Goal: Information Seeking & Learning: Learn about a topic

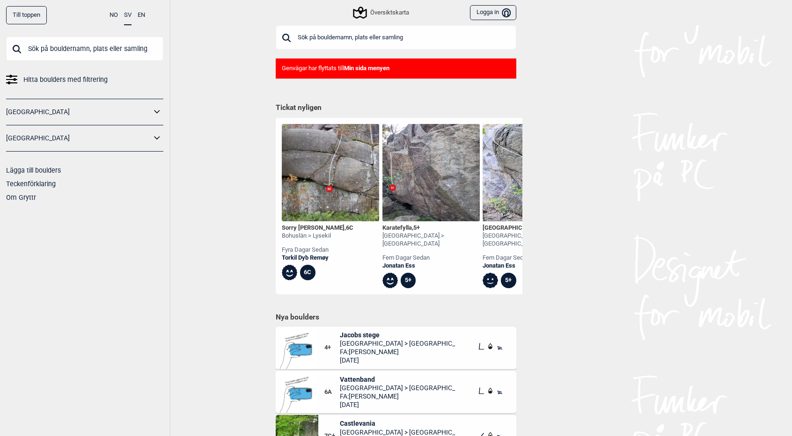
click at [414, 43] on input "text" at bounding box center [396, 37] width 241 height 24
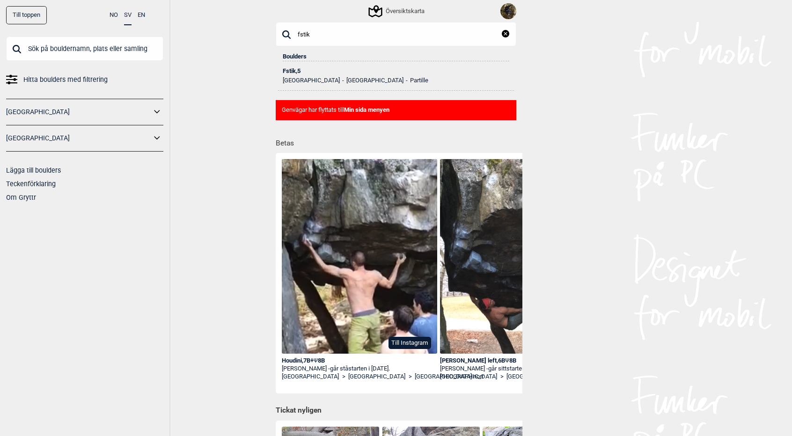
type input "fstik"
click at [297, 71] on div "Fstik , 5" at bounding box center [396, 71] width 227 height 7
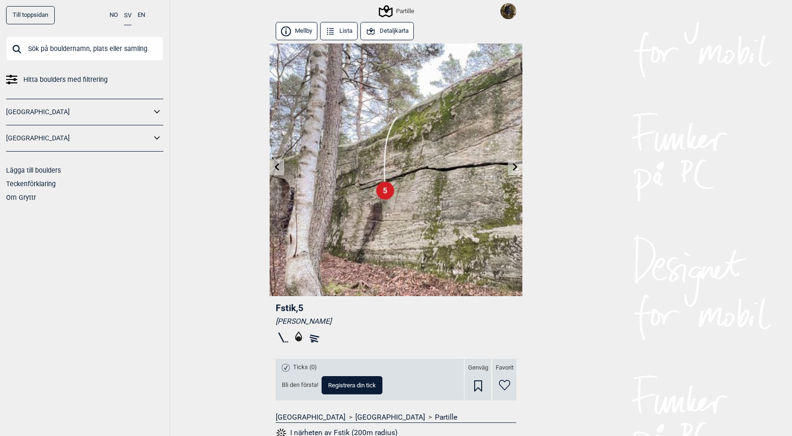
click at [279, 170] on icon at bounding box center [276, 166] width 7 height 7
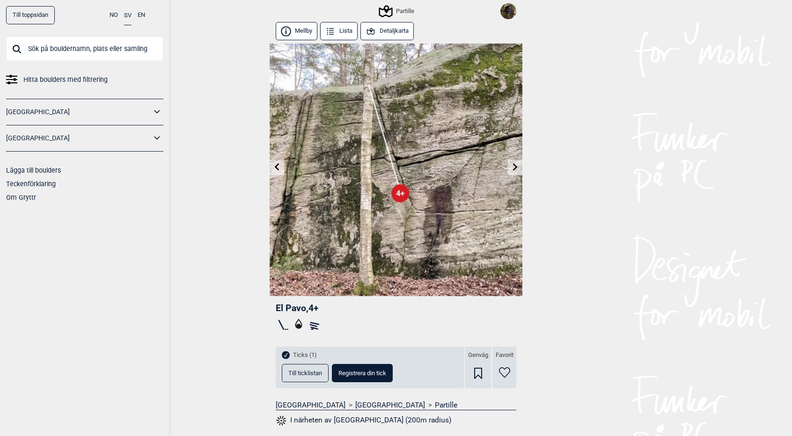
click at [279, 170] on icon at bounding box center [276, 166] width 7 height 7
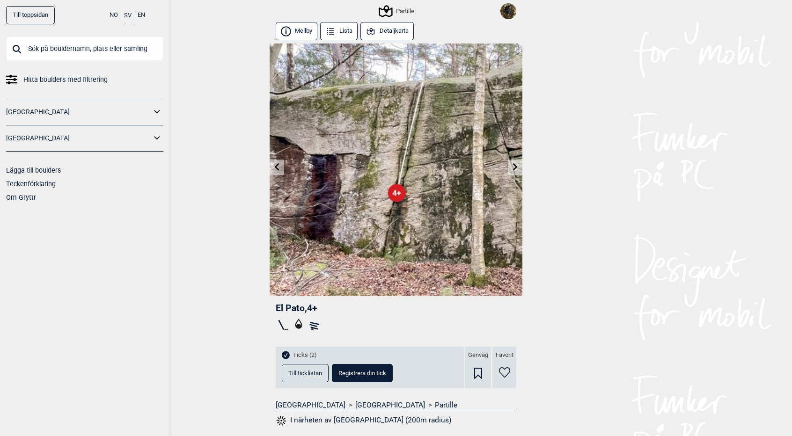
click at [517, 165] on icon at bounding box center [515, 166] width 7 height 7
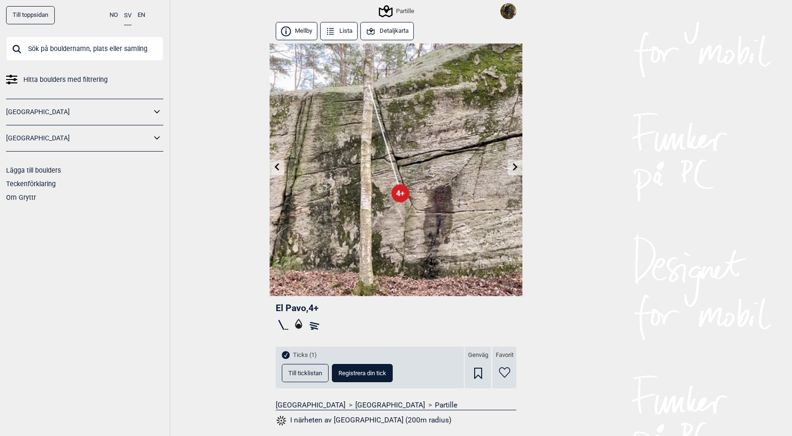
click at [515, 166] on icon at bounding box center [515, 166] width 5 height 7
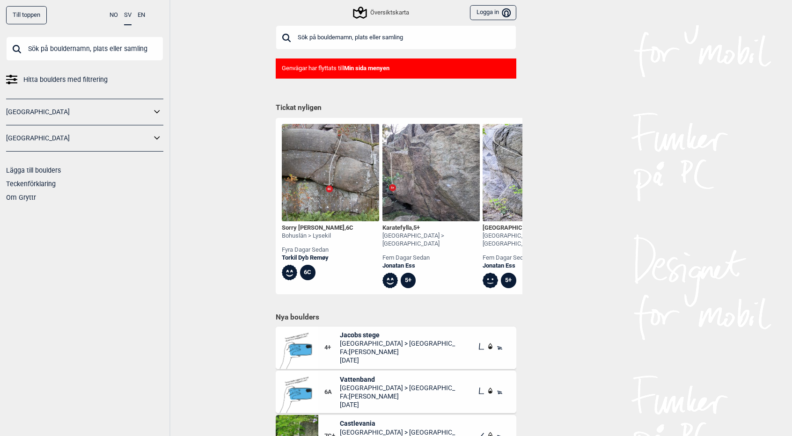
click at [417, 37] on input "text" at bounding box center [396, 37] width 241 height 24
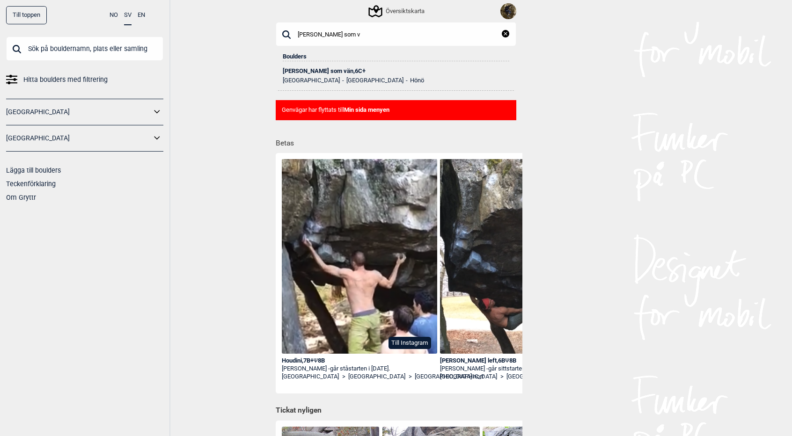
type input "glenn som v"
click at [323, 69] on div "Glenn som vän , 6C+" at bounding box center [396, 71] width 227 height 7
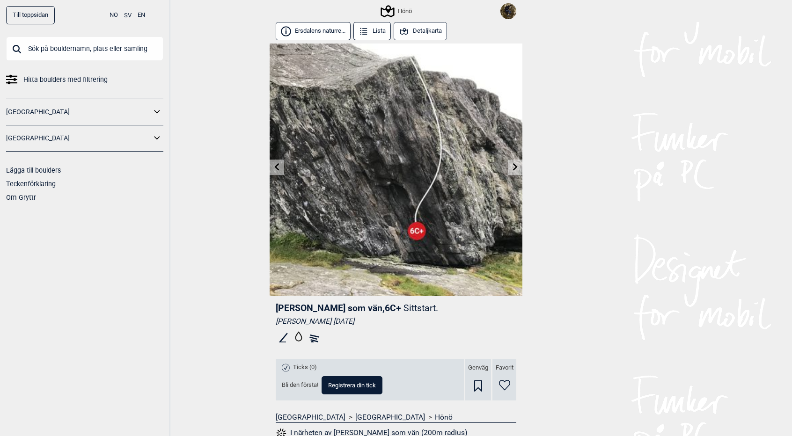
click at [434, 35] on button "Detaljkarta" at bounding box center [420, 31] width 53 height 18
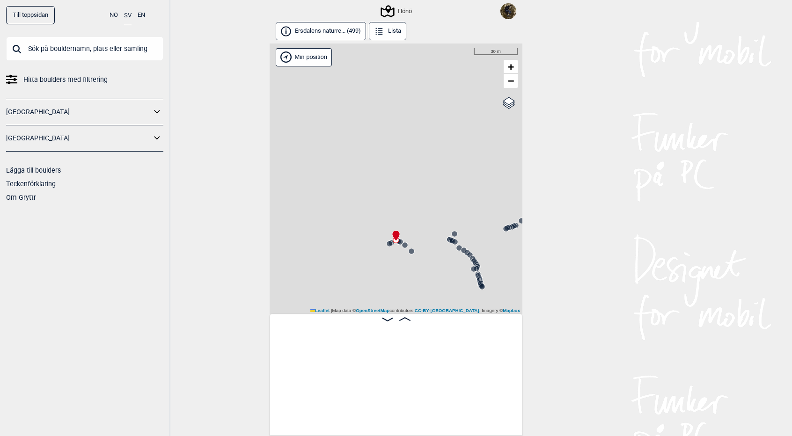
scroll to position [0, 28795]
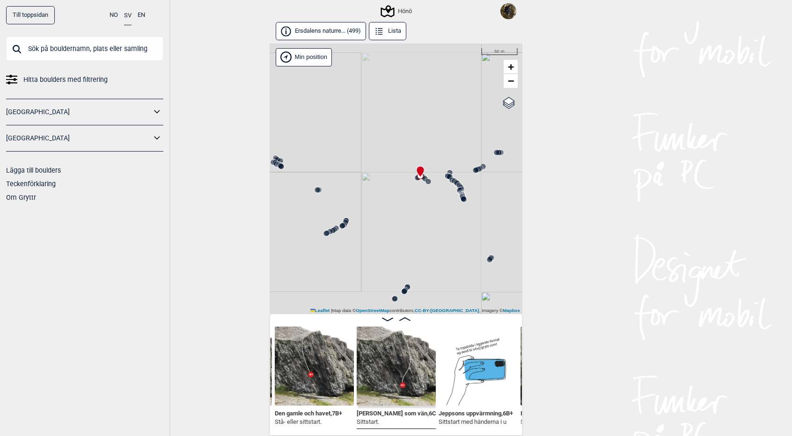
drag, startPoint x: 381, startPoint y: 216, endPoint x: 396, endPoint y: 211, distance: 15.4
click at [396, 211] on div "Hönö" at bounding box center [396, 179] width 253 height 271
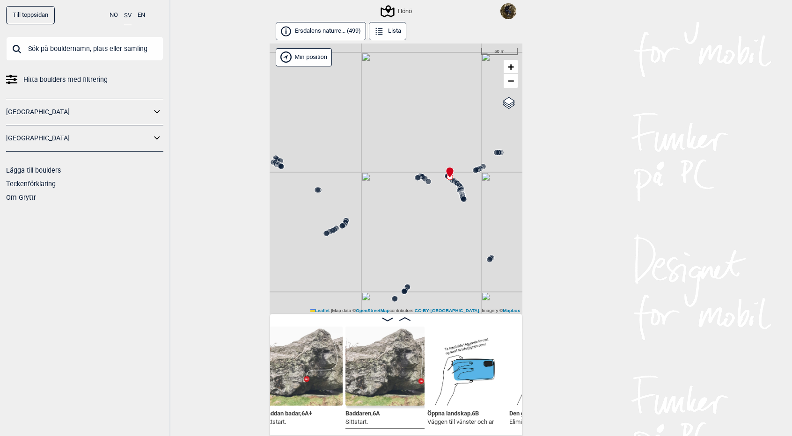
scroll to position [0, 28321]
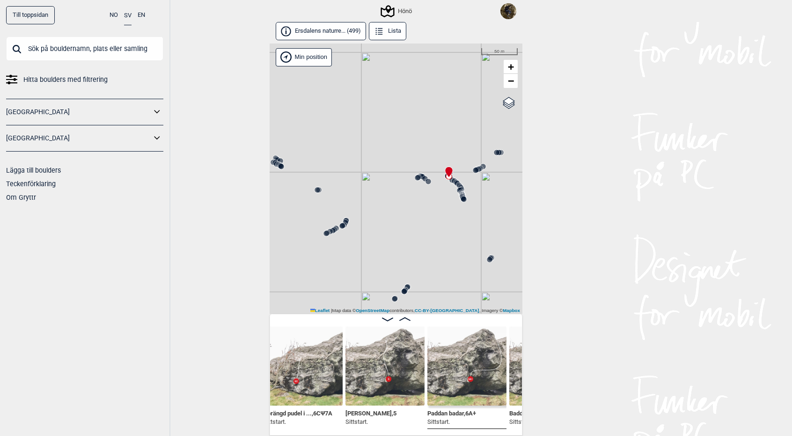
scroll to position [0, 28084]
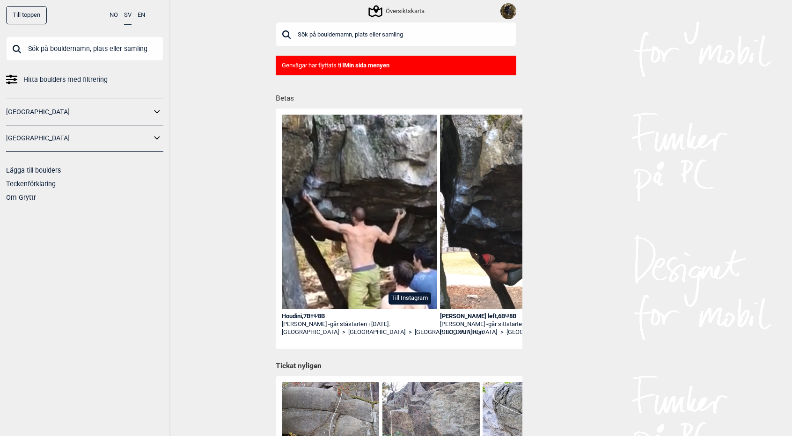
click at [420, 34] on input "text" at bounding box center [396, 34] width 241 height 24
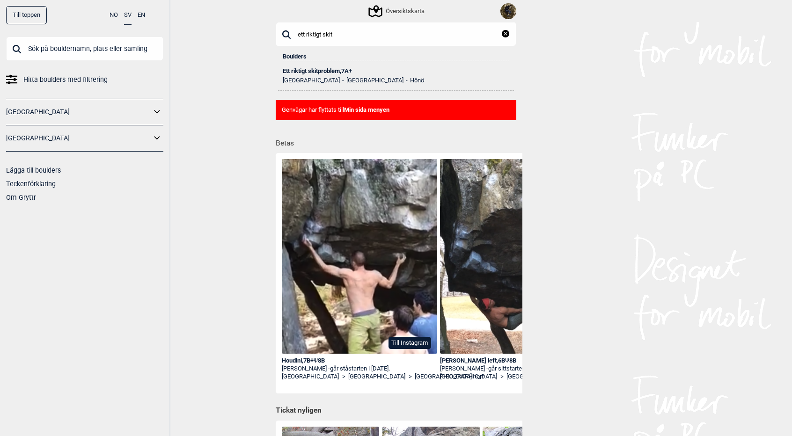
type input "ett riktigt skit"
click at [302, 72] on div "Ett riktigt skitproblem , 7A+" at bounding box center [396, 71] width 227 height 7
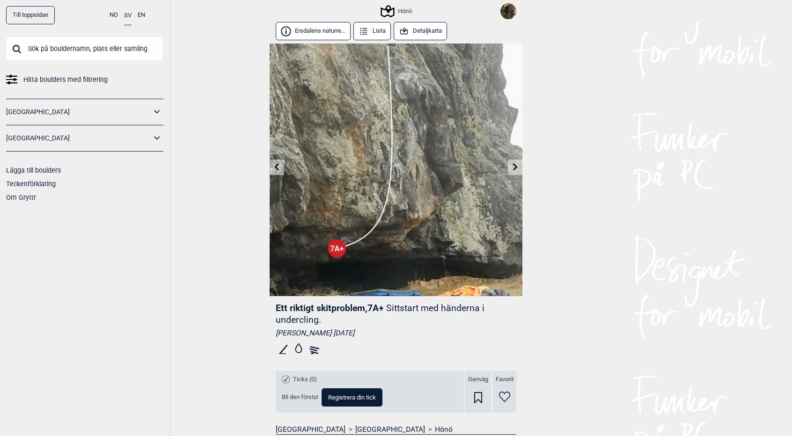
click at [423, 28] on button "Detaljkarta" at bounding box center [420, 31] width 53 height 18
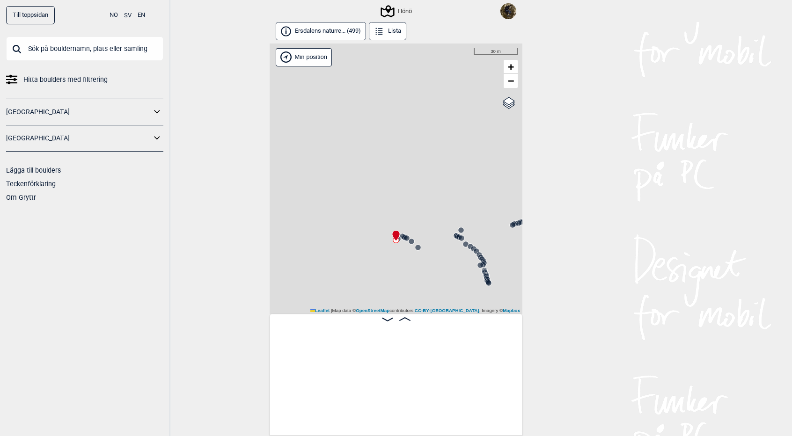
scroll to position [0, 28953]
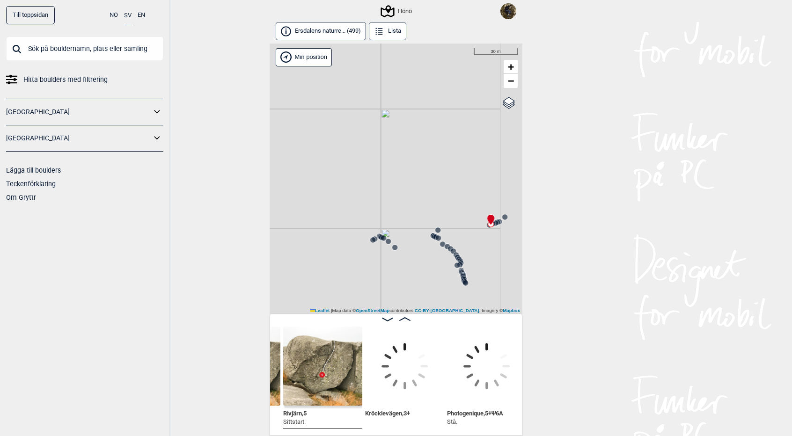
scroll to position [0, 29228]
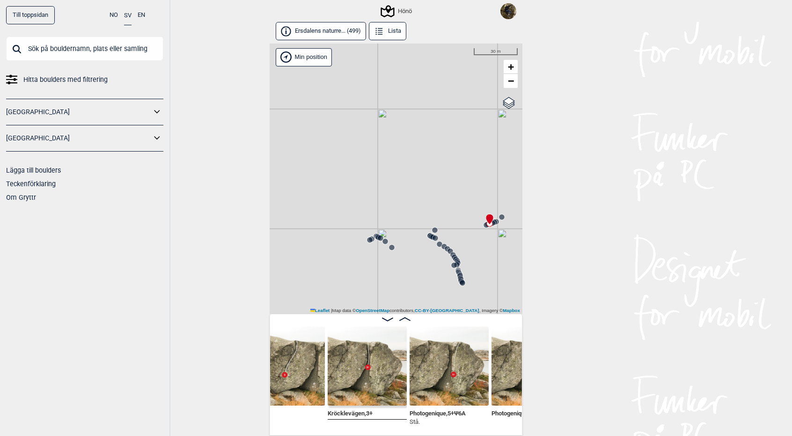
click at [375, 237] on icon at bounding box center [371, 238] width 7 height 7
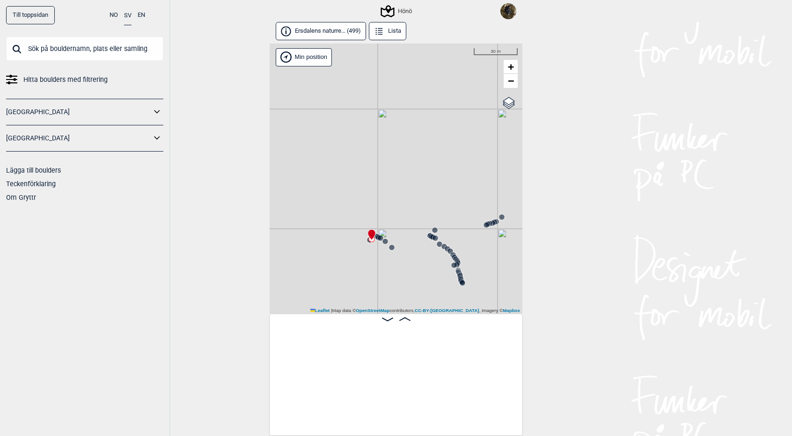
scroll to position [0, 28874]
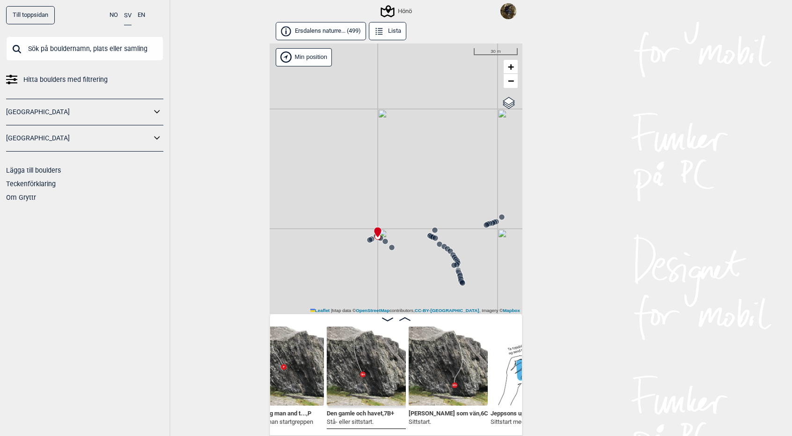
scroll to position [0, 28667]
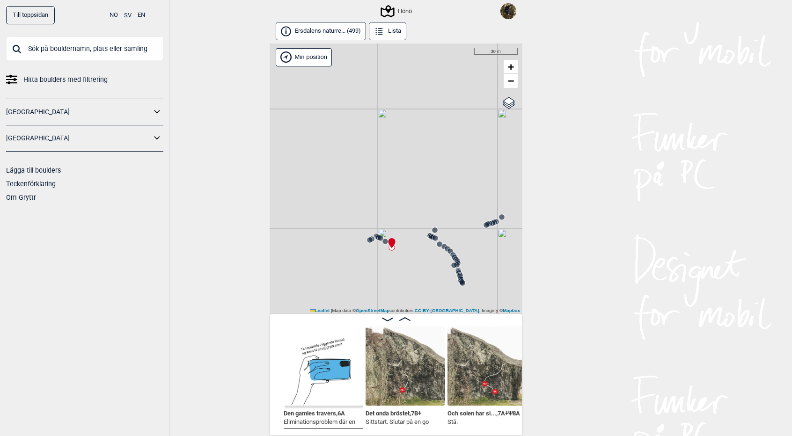
scroll to position [0, 28470]
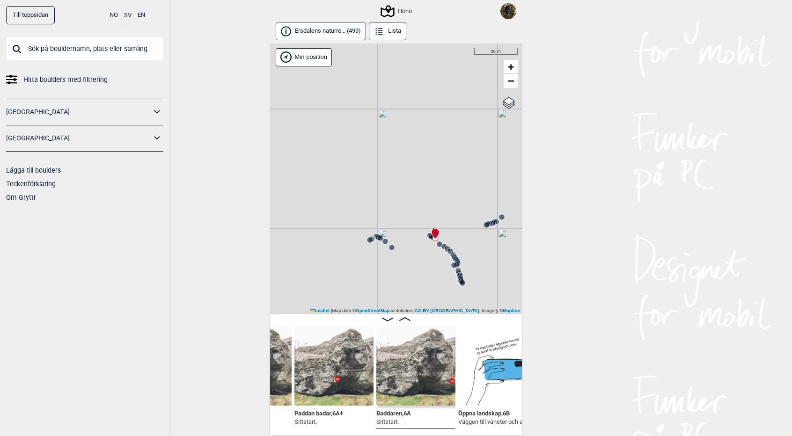
scroll to position [0, 28216]
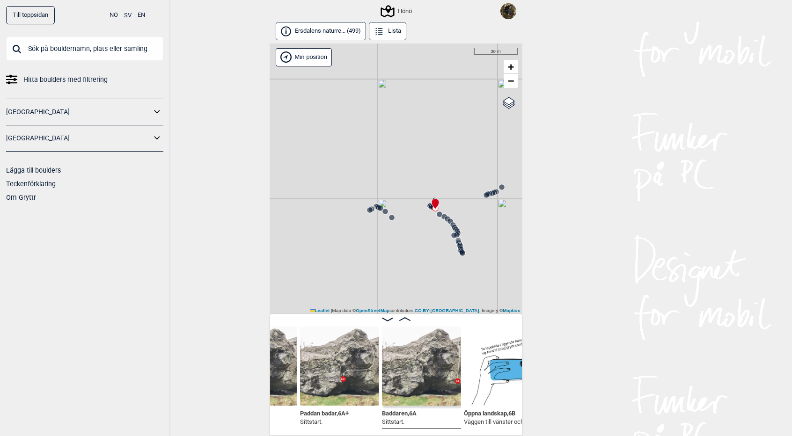
drag, startPoint x: 389, startPoint y: 280, endPoint x: 389, endPoint y: 249, distance: 30.9
click at [389, 249] on div "Hönö" at bounding box center [396, 179] width 253 height 271
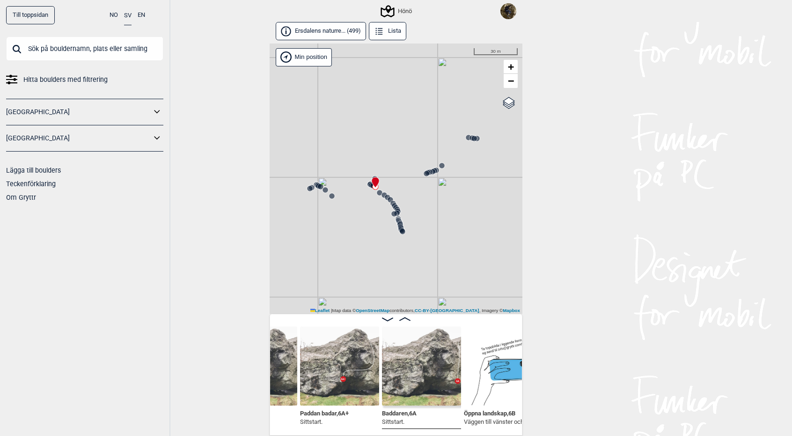
drag, startPoint x: 397, startPoint y: 269, endPoint x: 338, endPoint y: 248, distance: 63.7
click at [338, 248] on div "Hönö" at bounding box center [396, 179] width 253 height 271
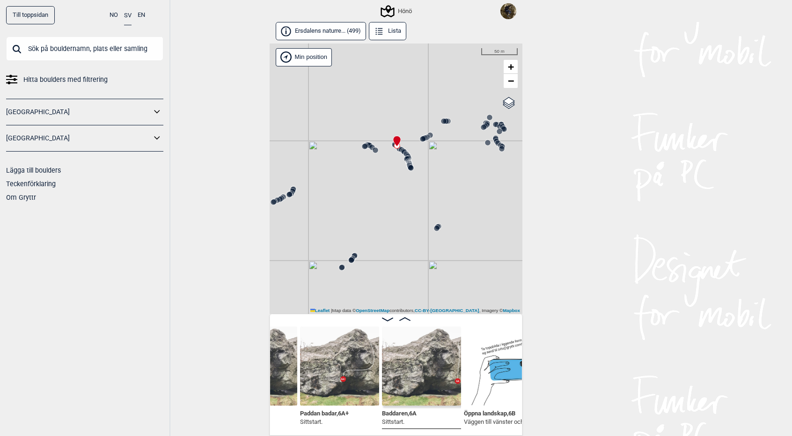
drag, startPoint x: 370, startPoint y: 256, endPoint x: 392, endPoint y: 162, distance: 95.6
click at [392, 162] on div "Hönö" at bounding box center [396, 179] width 253 height 271
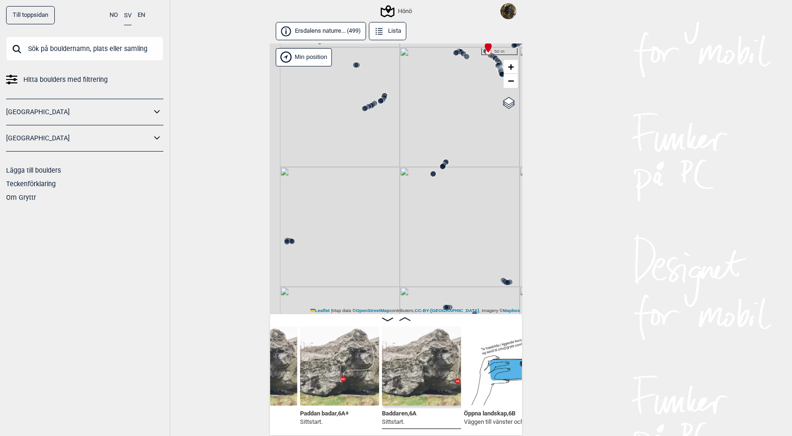
drag, startPoint x: 356, startPoint y: 192, endPoint x: 448, endPoint y: 122, distance: 115.5
click at [447, 124] on div "Hönö" at bounding box center [396, 179] width 253 height 271
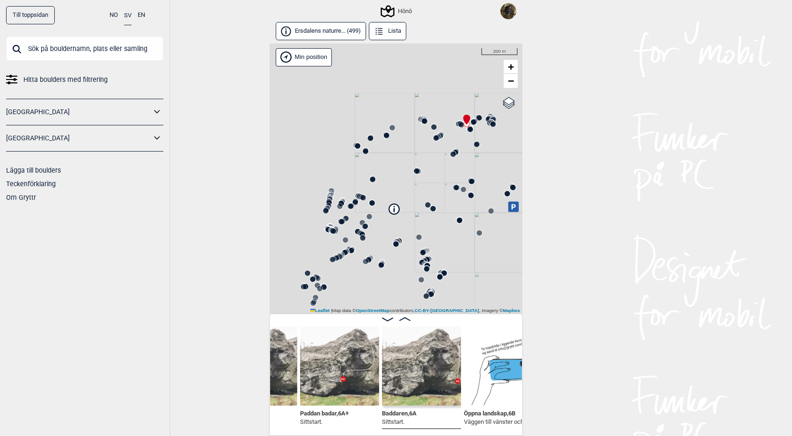
drag, startPoint x: 347, startPoint y: 209, endPoint x: 398, endPoint y: 198, distance: 52.3
click at [398, 198] on div "Hönö" at bounding box center [396, 179] width 253 height 271
drag, startPoint x: 434, startPoint y: 192, endPoint x: 361, endPoint y: 208, distance: 74.8
click at [361, 208] on div "Hönö" at bounding box center [396, 179] width 253 height 271
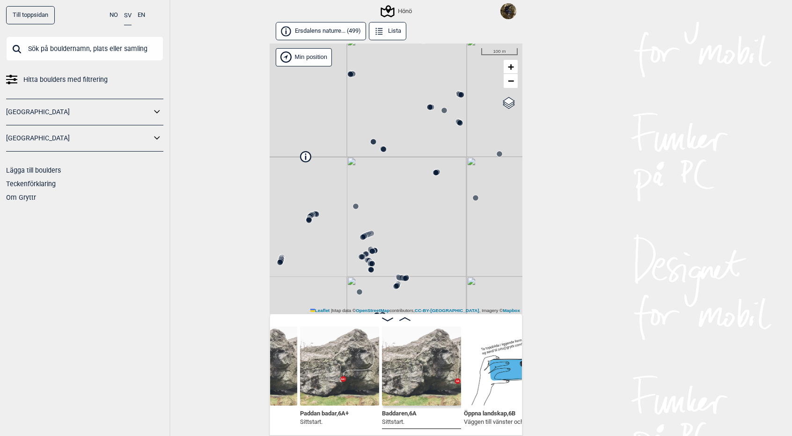
drag, startPoint x: 382, startPoint y: 253, endPoint x: 429, endPoint y: 174, distance: 92.3
click at [429, 174] on div "Hönö" at bounding box center [396, 179] width 253 height 271
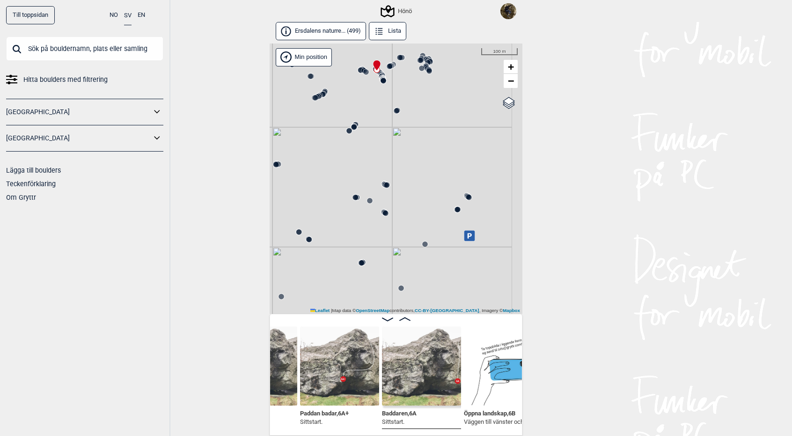
drag, startPoint x: 425, startPoint y: 171, endPoint x: 350, endPoint y: 262, distance: 117.1
click at [350, 262] on div "Hönö" at bounding box center [396, 179] width 253 height 271
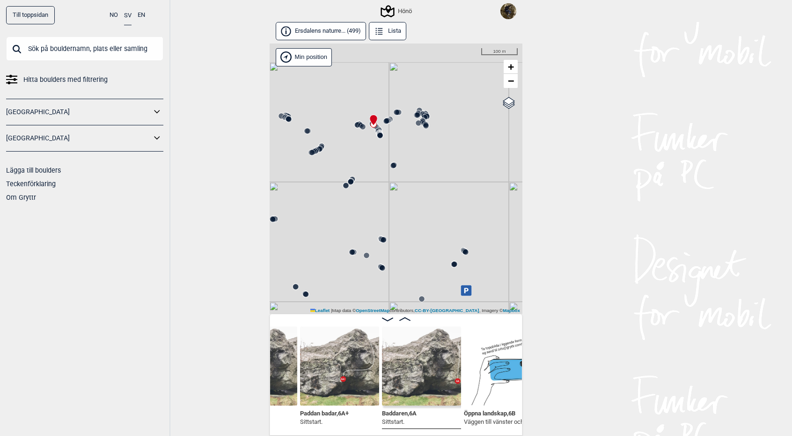
drag, startPoint x: 318, startPoint y: 154, endPoint x: 315, endPoint y: 209, distance: 54.9
click at [315, 209] on div "Hönö" at bounding box center [396, 179] width 253 height 271
click at [316, 152] on icon at bounding box center [313, 150] width 7 height 7
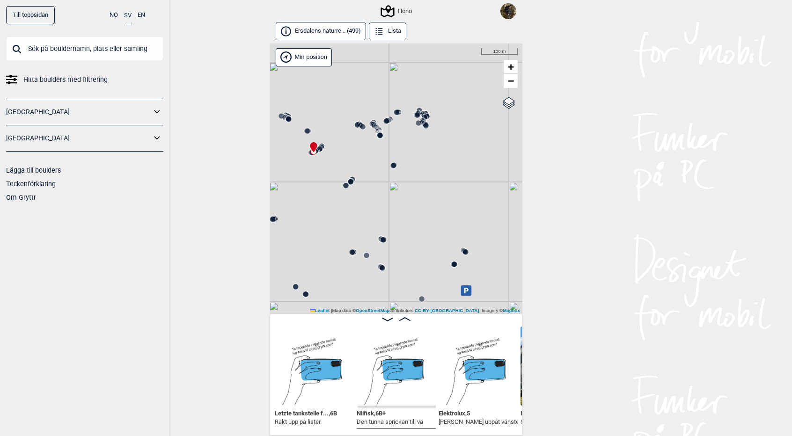
click at [423, 114] on icon at bounding box center [424, 116] width 7 height 7
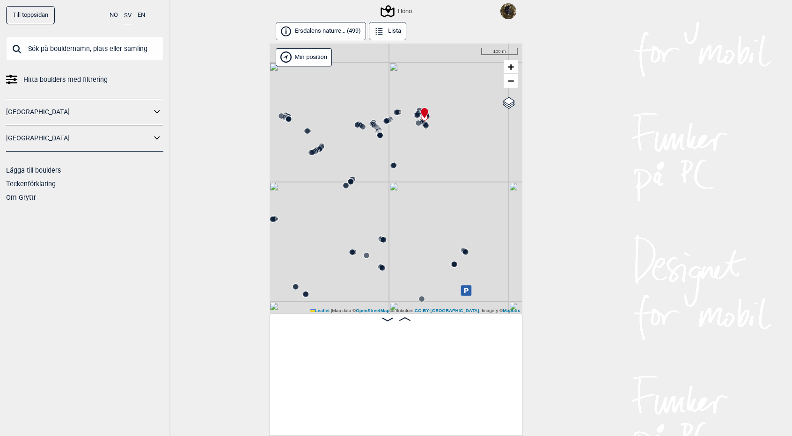
scroll to position [0, 30677]
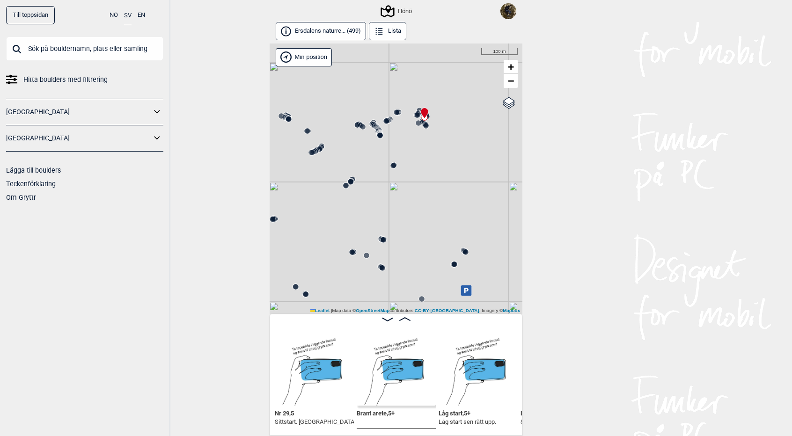
click at [376, 126] on icon at bounding box center [378, 129] width 7 height 7
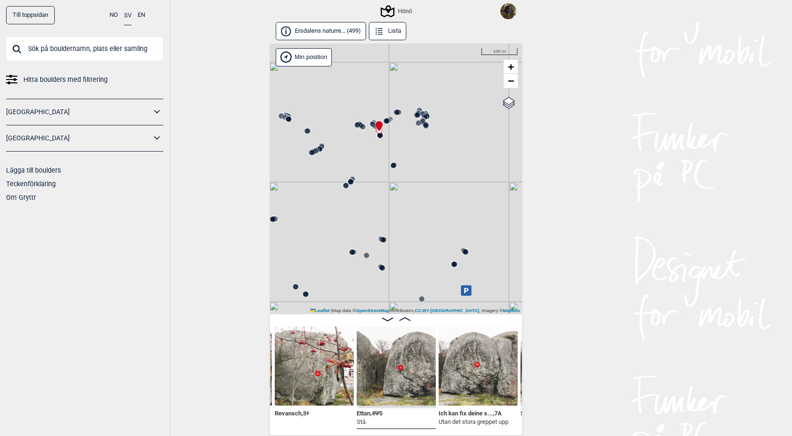
click at [274, 430] on div "Häff , 4+ Revansch , 3+ Ettan , 4 Ψ 5 Stå. Ich kan fix deine s... , 7A Utan det…" at bounding box center [396, 375] width 253 height 122
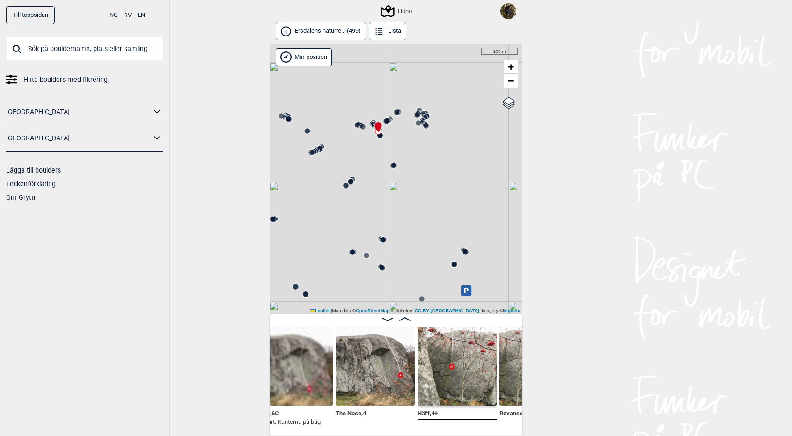
scroll to position [0, 26942]
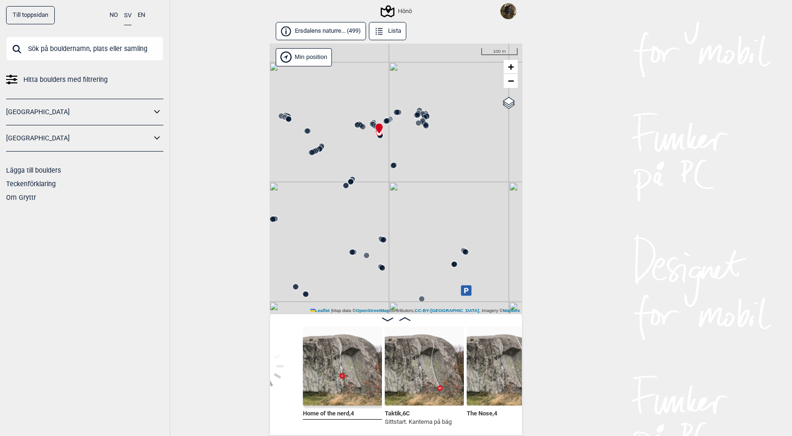
scroll to position [0, 26798]
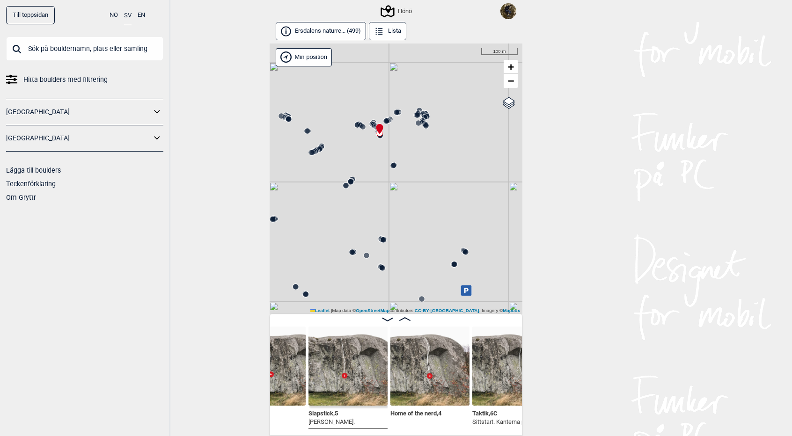
click at [361, 125] on circle at bounding box center [363, 127] width 6 height 6
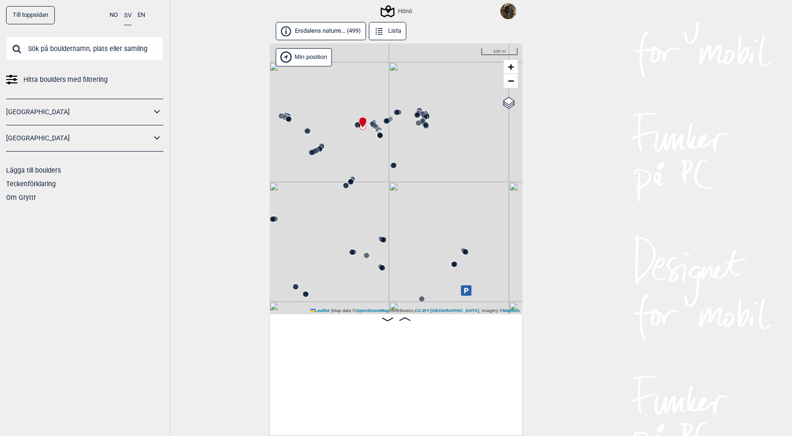
scroll to position [0, 28447]
